Goal: Information Seeking & Learning: Learn about a topic

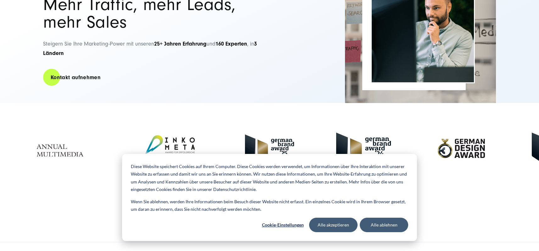
scroll to position [154, 0]
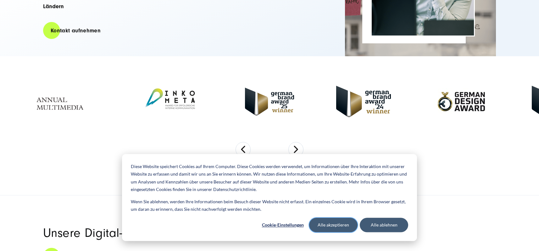
click at [334, 227] on button "Alle akzeptieren" at bounding box center [333, 225] width 48 height 14
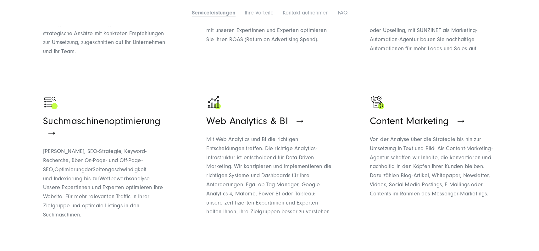
scroll to position [514, 0]
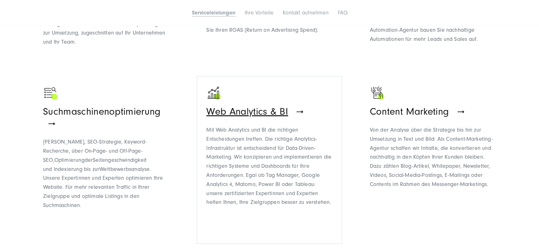
click at [241, 111] on span "Web Analytics & BI" at bounding box center [247, 111] width 82 height 11
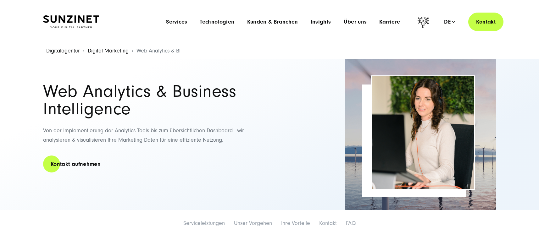
drag, startPoint x: 538, startPoint y: 9, endPoint x: 538, endPoint y: 24, distance: 14.5
click at [538, 24] on header "Smart Search AI Hier können Sie eine konkrete Frage zu unserer Agentur und unse…" at bounding box center [269, 22] width 539 height 44
drag, startPoint x: 539, startPoint y: 13, endPoint x: 539, endPoint y: 25, distance: 12.6
click at [539, 25] on header "Smart Search AI Hier können Sie eine konkrete Frage zu unserer Agentur und unse…" at bounding box center [270, 22] width 540 height 44
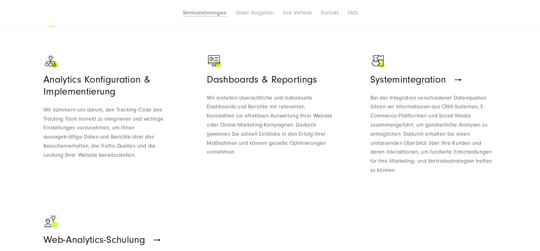
scroll to position [331, 0]
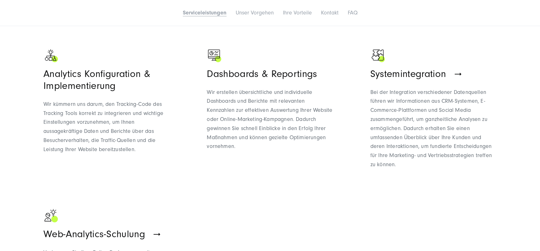
click at [212, 55] on img at bounding box center [215, 56] width 16 height 16
click at [248, 74] on h3 "Dashboards & Reportings" at bounding box center [270, 74] width 126 height 12
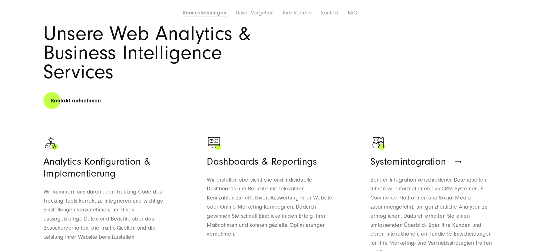
scroll to position [312, 0]
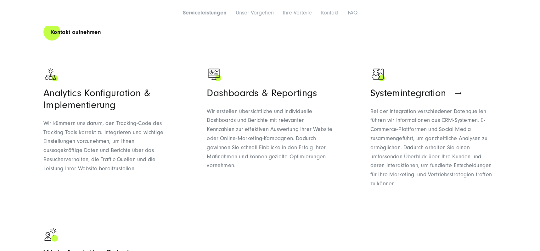
click at [338, 85] on ul "Analytics Konfiguration & Implementierung Wir kümmern uns darum, den Tracking-C…" at bounding box center [269, 194] width 453 height 261
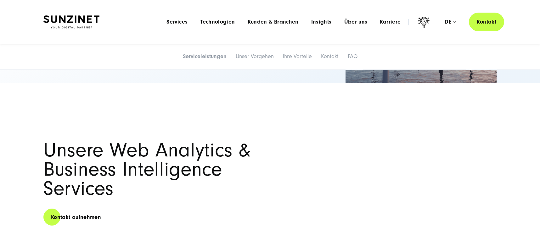
scroll to position [0, 0]
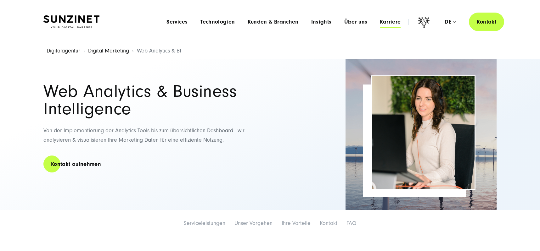
click at [385, 20] on span "Karriere" at bounding box center [389, 22] width 21 height 6
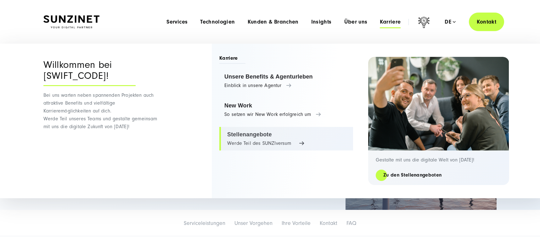
click at [246, 135] on link "Stellenangebote Werde Teil des SUNZIversum" at bounding box center [286, 139] width 134 height 24
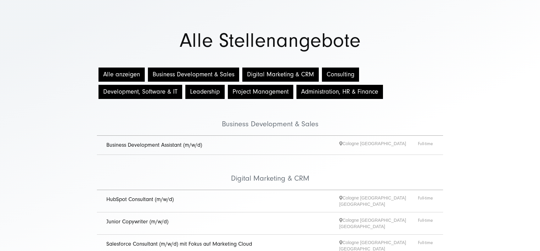
scroll to position [46, 0]
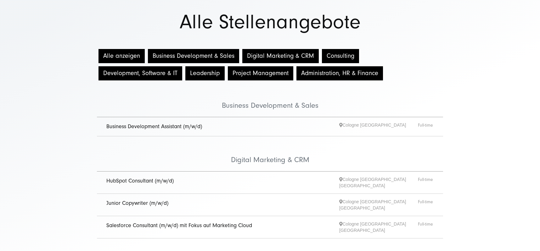
click at [118, 53] on button "Alle anzeigen" at bounding box center [121, 56] width 46 height 14
click at [119, 54] on button "Alle anzeigen" at bounding box center [121, 56] width 46 height 14
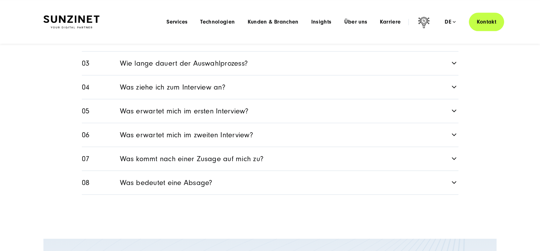
scroll to position [801, 0]
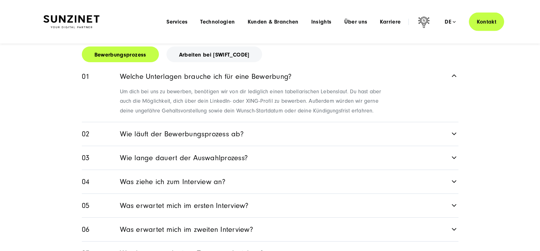
click at [210, 146] on link "Wie lange dauert der Auswahlprozess?" at bounding box center [270, 158] width 376 height 24
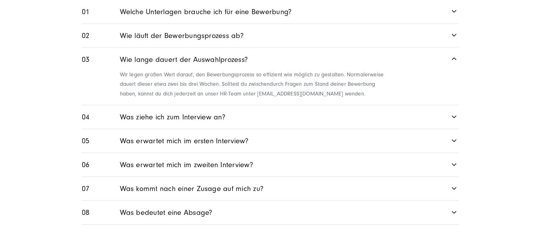
scroll to position [877, 0]
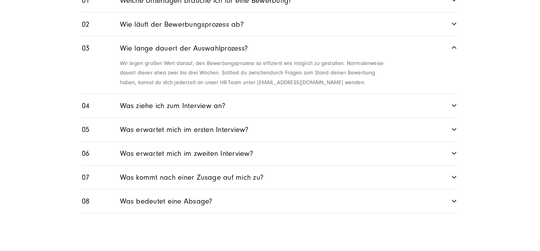
click at [168, 96] on link "Was ziehe ich zum Interview an?" at bounding box center [270, 106] width 376 height 24
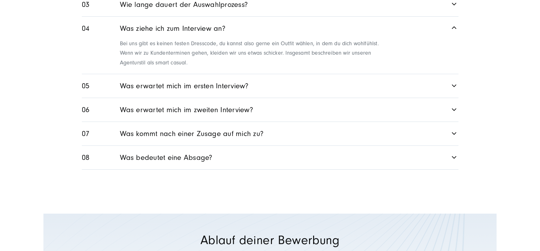
scroll to position [924, 0]
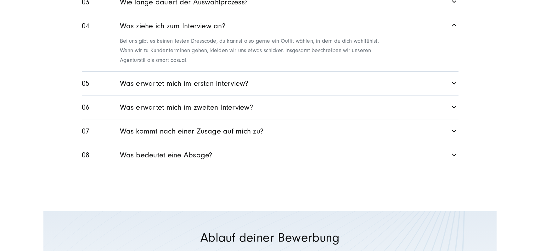
click at [180, 72] on link "Was erwartet mich im ersten Interview?" at bounding box center [270, 84] width 376 height 24
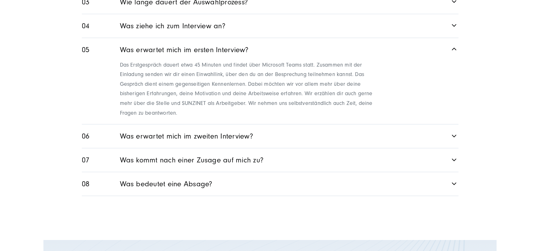
click at [213, 125] on link "Was erwartet mich im zweiten Interview?" at bounding box center [270, 137] width 376 height 24
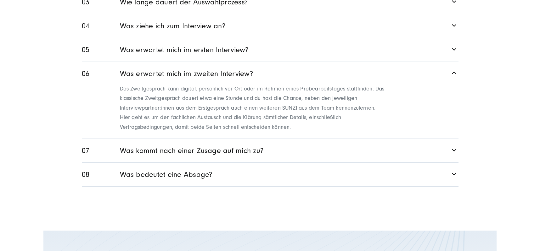
drag, startPoint x: 539, startPoint y: 134, endPoint x: 510, endPoint y: 144, distance: 31.0
click at [536, 145] on section "FAQ Bewerbungsprozess Arbeiten bei SUNZINET Welche Unterlagen brauche ich für e…" at bounding box center [270, 54] width 540 height 315
click at [207, 139] on link "Was kommt nach einer Zusage auf mich zu?" at bounding box center [270, 151] width 376 height 24
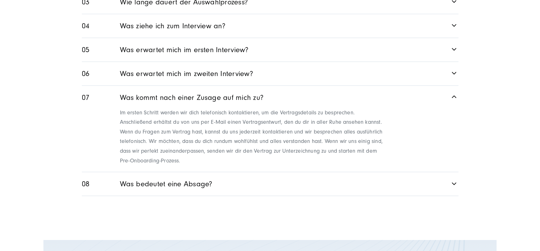
click at [184, 173] on link "Was bedeutet eine Absage?" at bounding box center [270, 184] width 376 height 24
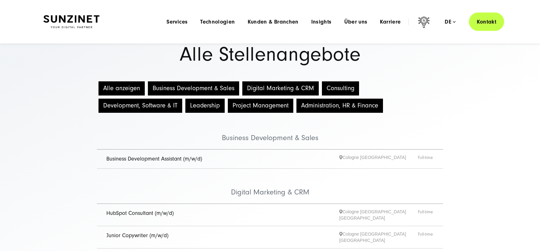
scroll to position [0, 0]
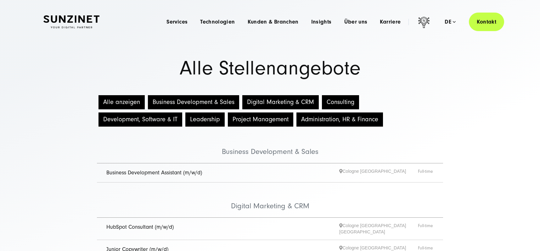
click at [260, 100] on button "Digital Marketing & CRM" at bounding box center [280, 102] width 76 height 14
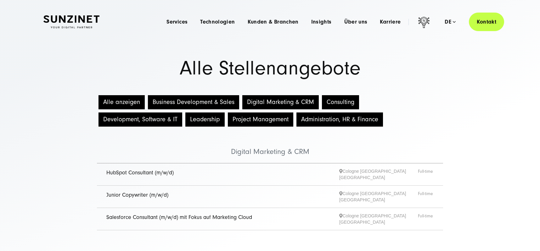
click at [189, 101] on button "Business Development & Sales" at bounding box center [193, 102] width 91 height 14
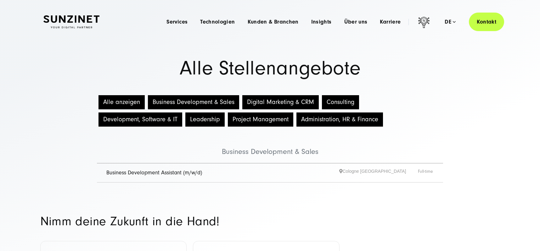
click at [325, 100] on button "Consulting" at bounding box center [340, 102] width 37 height 14
